Goal: Task Accomplishment & Management: Use online tool/utility

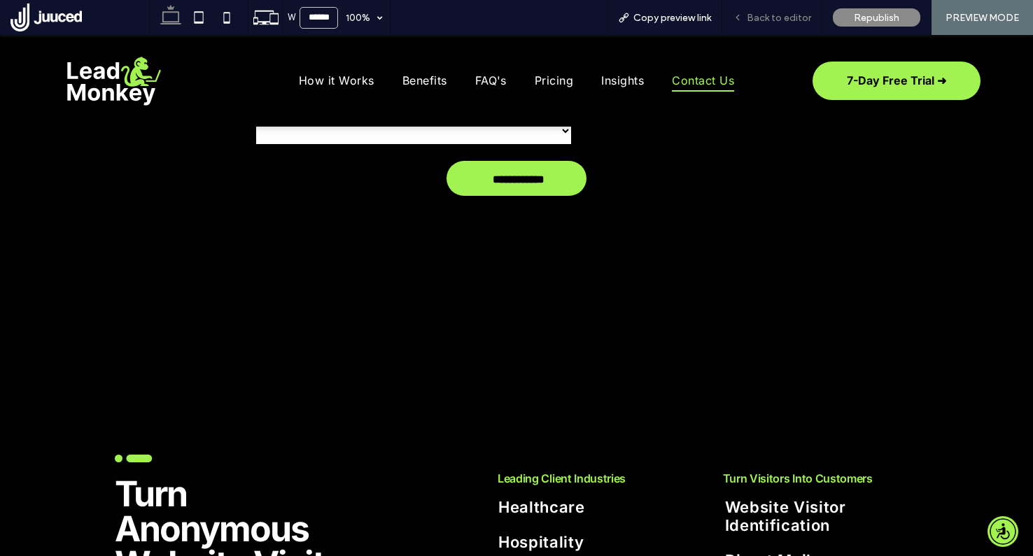
click at [810, 16] on span "Back to editor" at bounding box center [779, 18] width 64 height 12
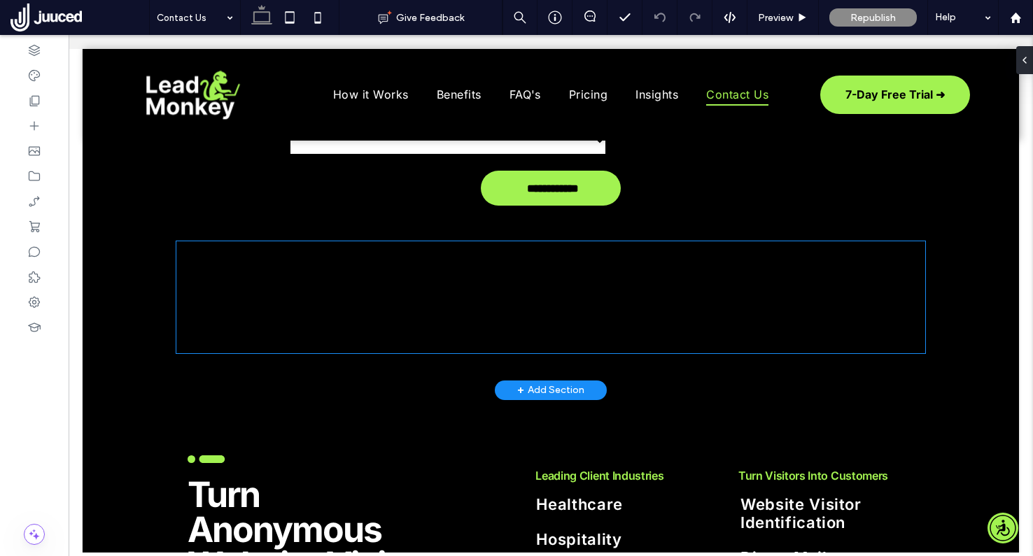
click at [377, 253] on div "Locator" at bounding box center [551, 256] width 726 height 7
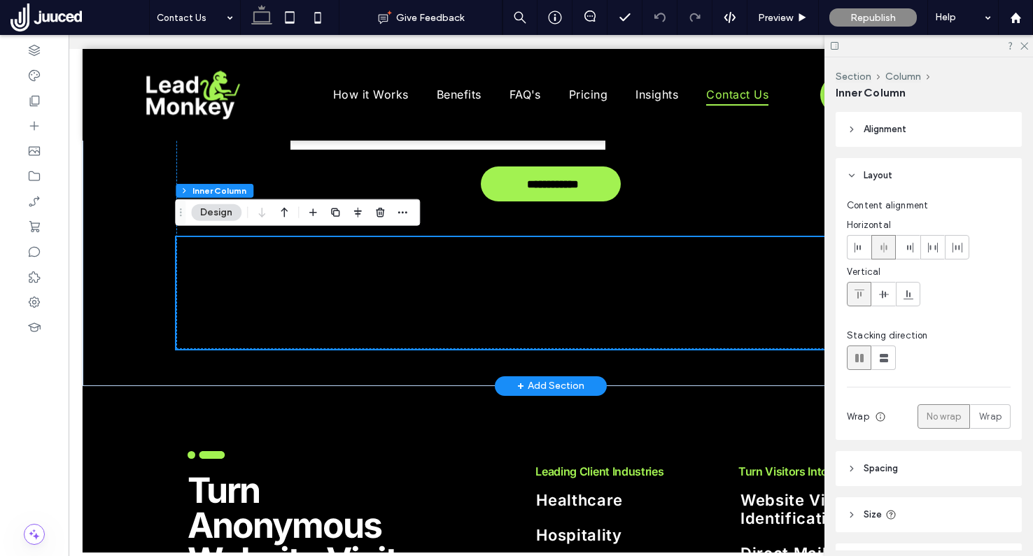
scroll to position [771, 0]
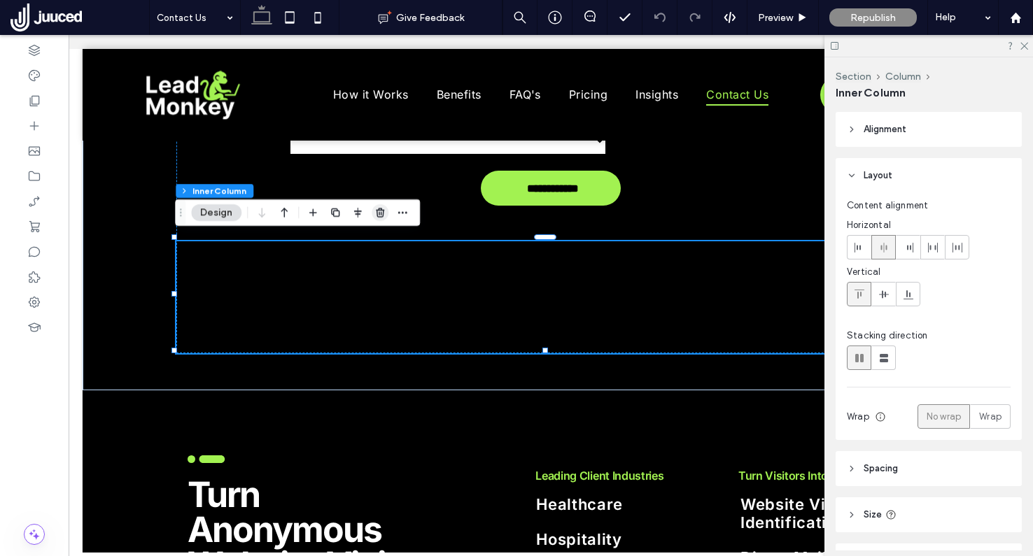
click at [388, 216] on span "button" at bounding box center [380, 212] width 17 height 17
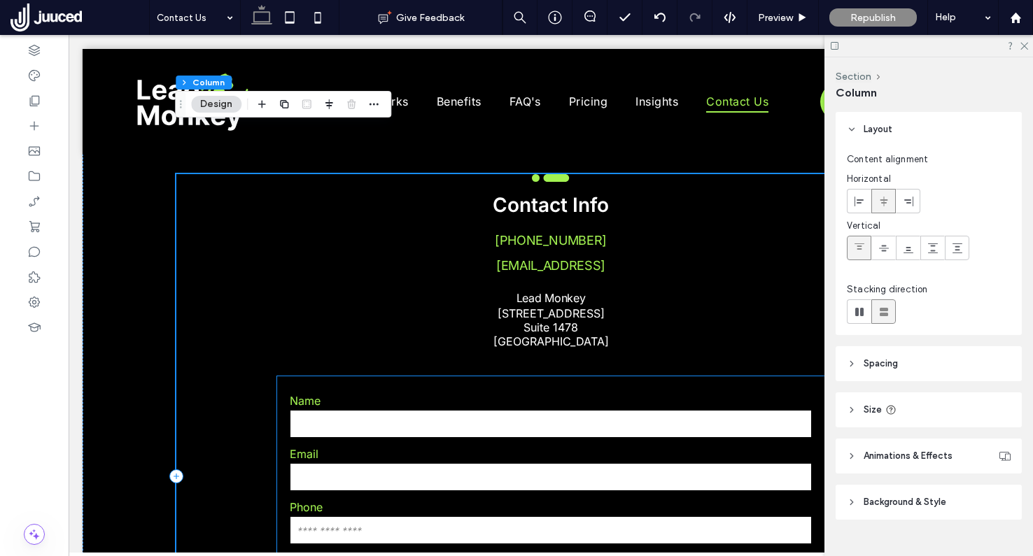
scroll to position [0, 0]
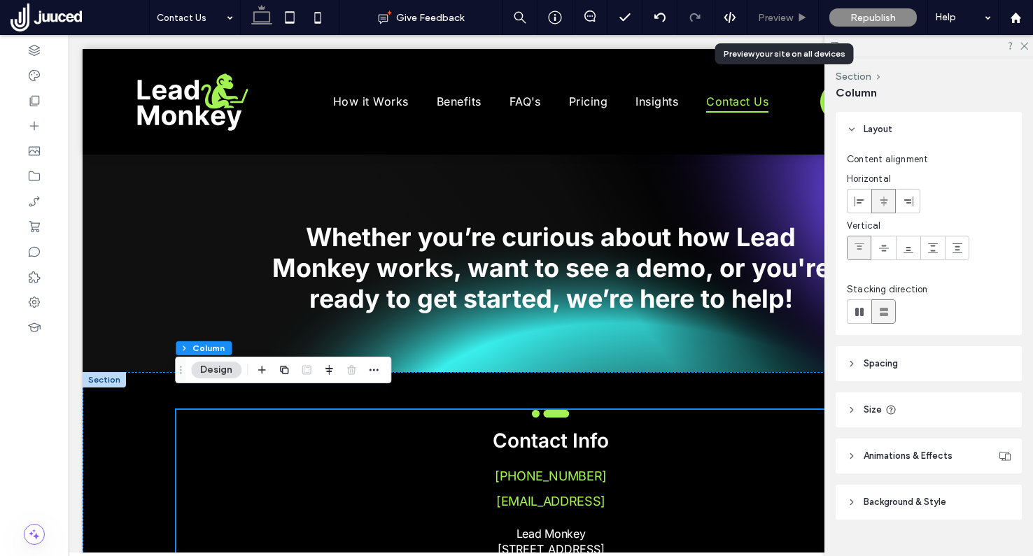
click at [783, 16] on span "Preview" at bounding box center [775, 18] width 35 height 12
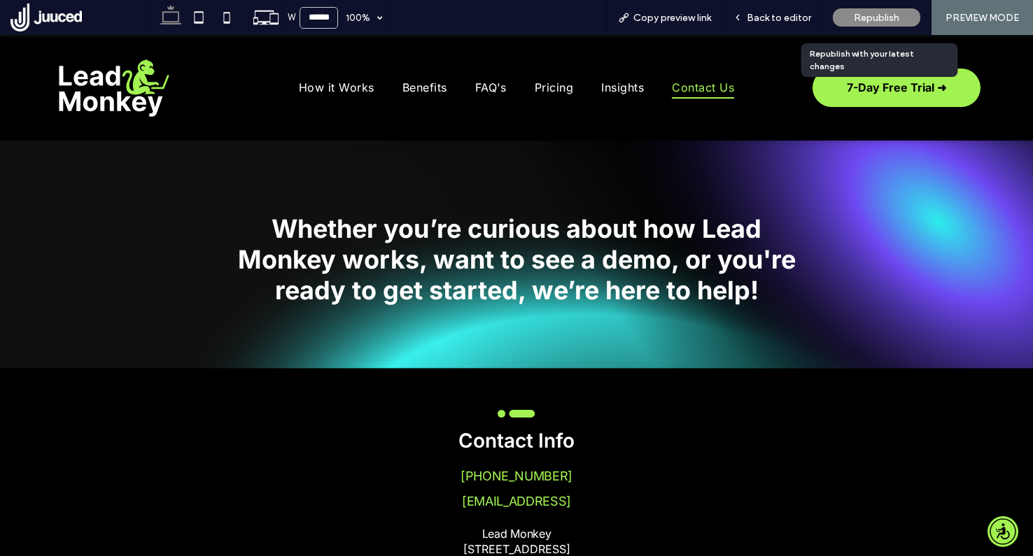
click at [883, 15] on span "Republish" at bounding box center [876, 18] width 45 height 12
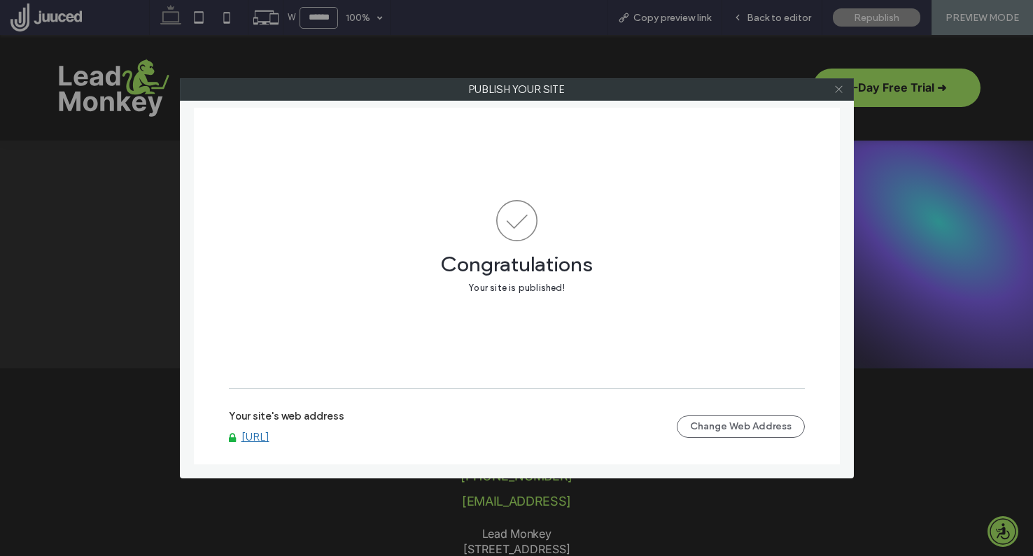
click at [836, 92] on icon at bounding box center [839, 89] width 10 height 10
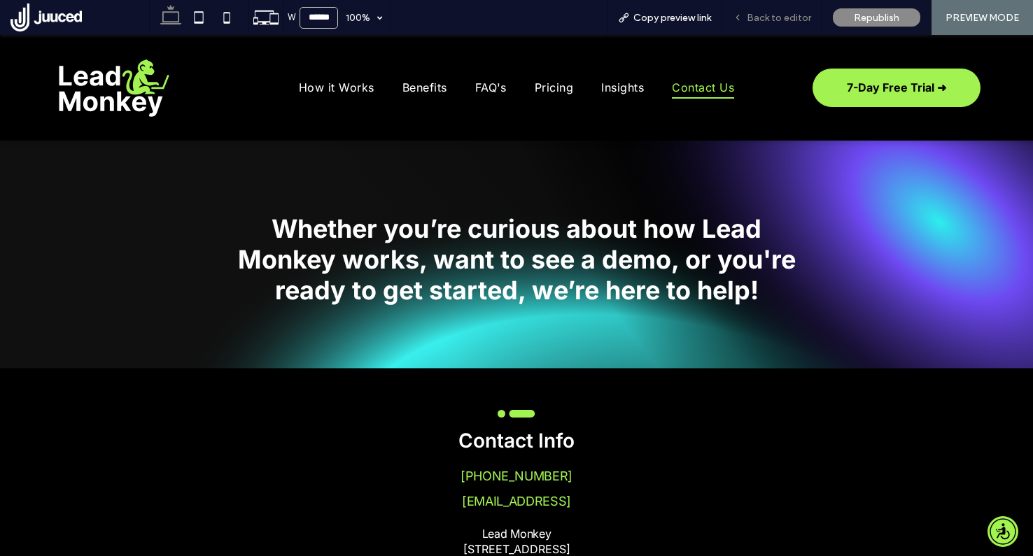
click at [782, 16] on span "Back to editor" at bounding box center [779, 18] width 64 height 12
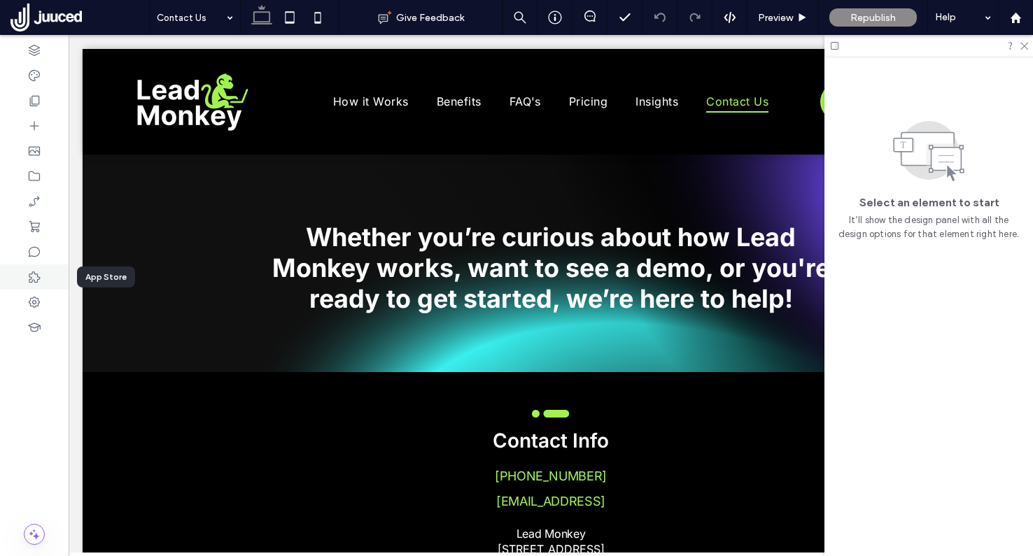
click at [27, 278] on icon at bounding box center [34, 277] width 14 height 14
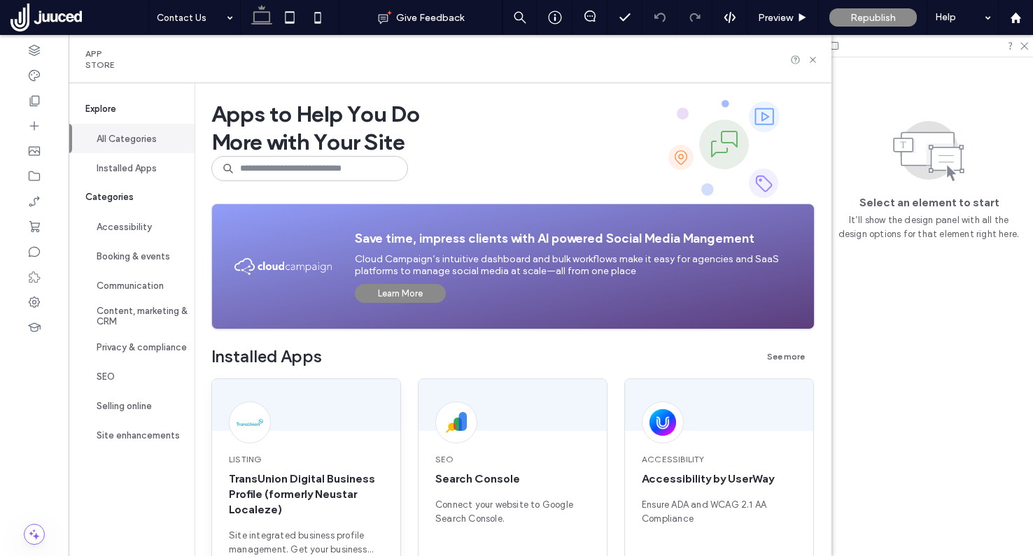
scroll to position [102, 0]
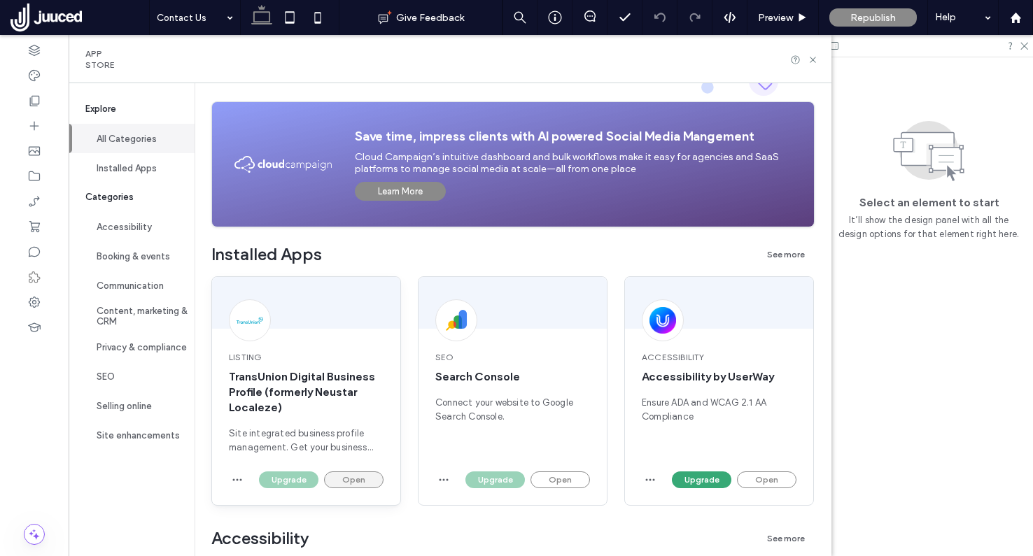
click at [362, 476] on button "Open" at bounding box center [353, 480] width 59 height 17
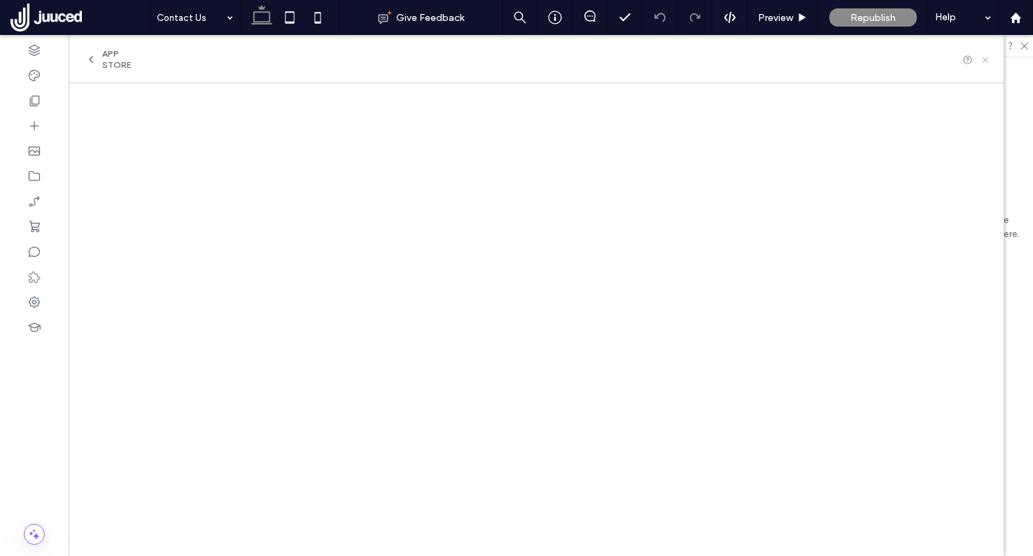
click at [983, 62] on use at bounding box center [985, 60] width 6 height 6
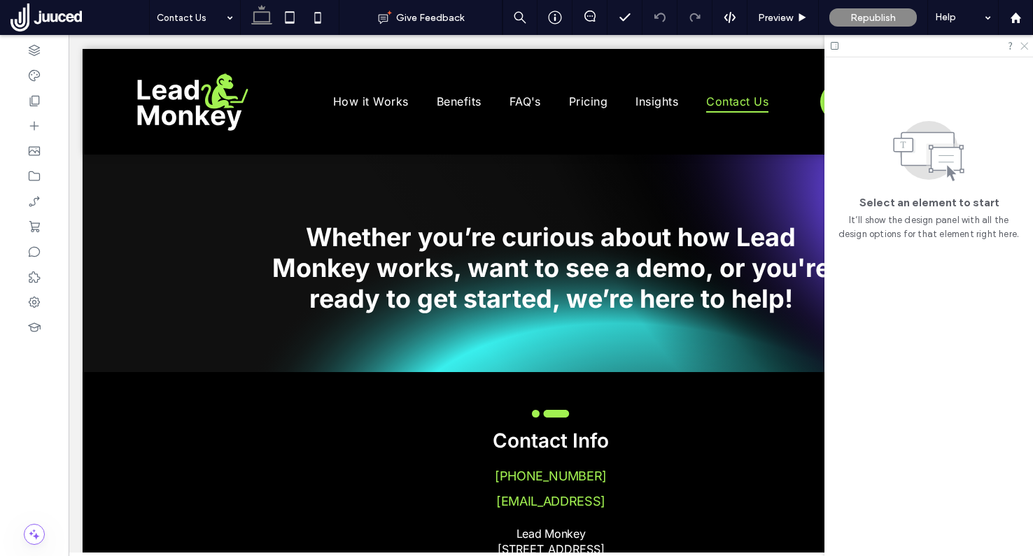
click at [1022, 48] on use at bounding box center [1024, 47] width 8 height 8
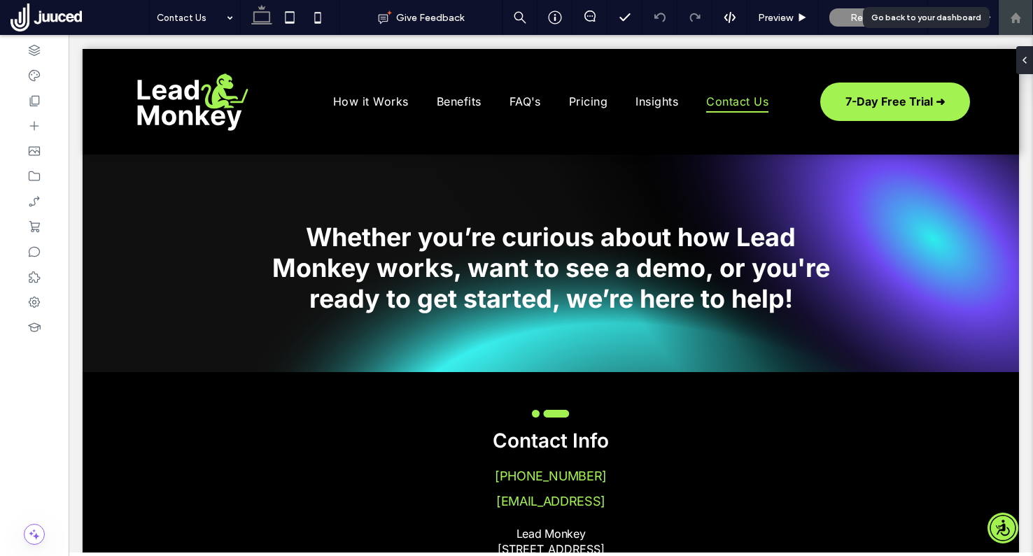
click at [1017, 13] on icon at bounding box center [1016, 18] width 12 height 12
